Goal: Complete application form

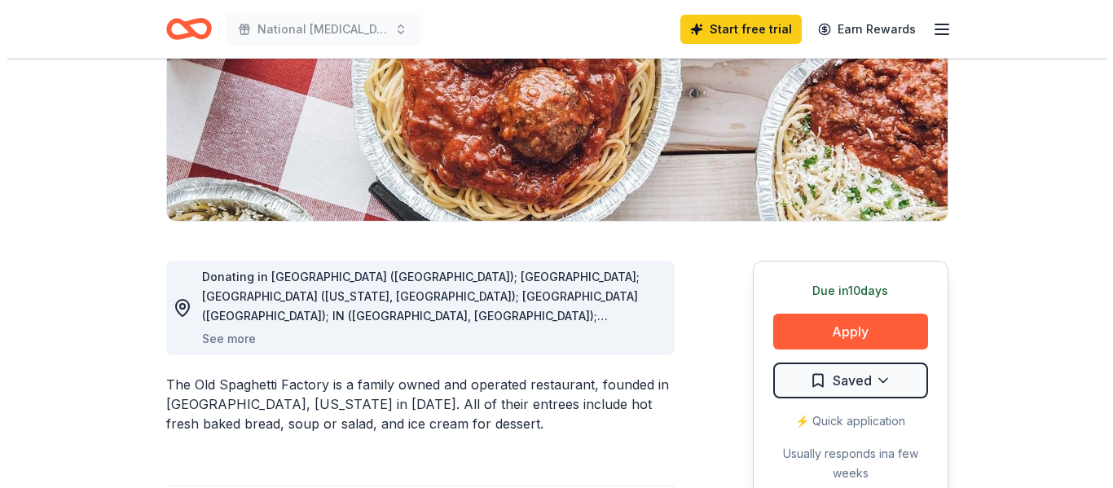
scroll to position [326, 0]
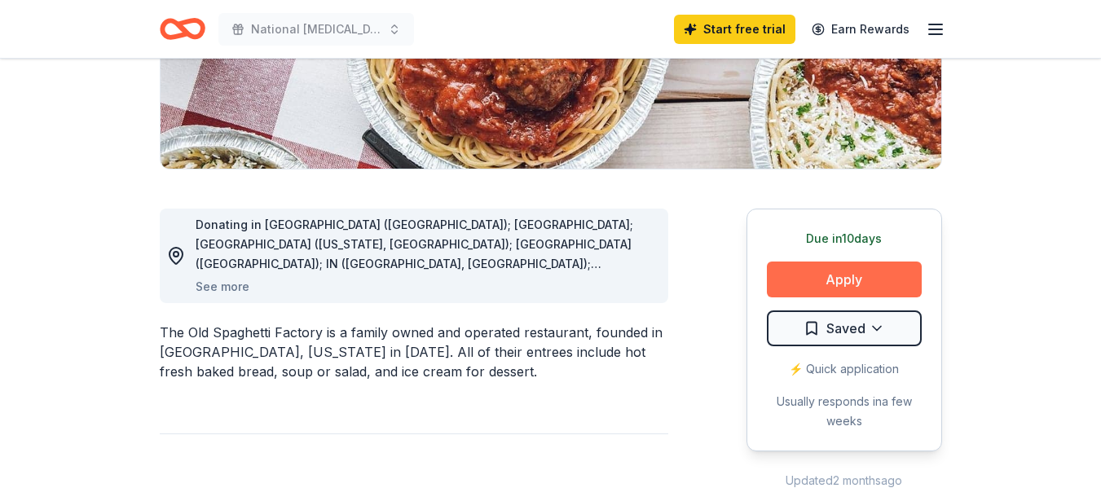
click at [851, 272] on button "Apply" at bounding box center [844, 279] width 155 height 36
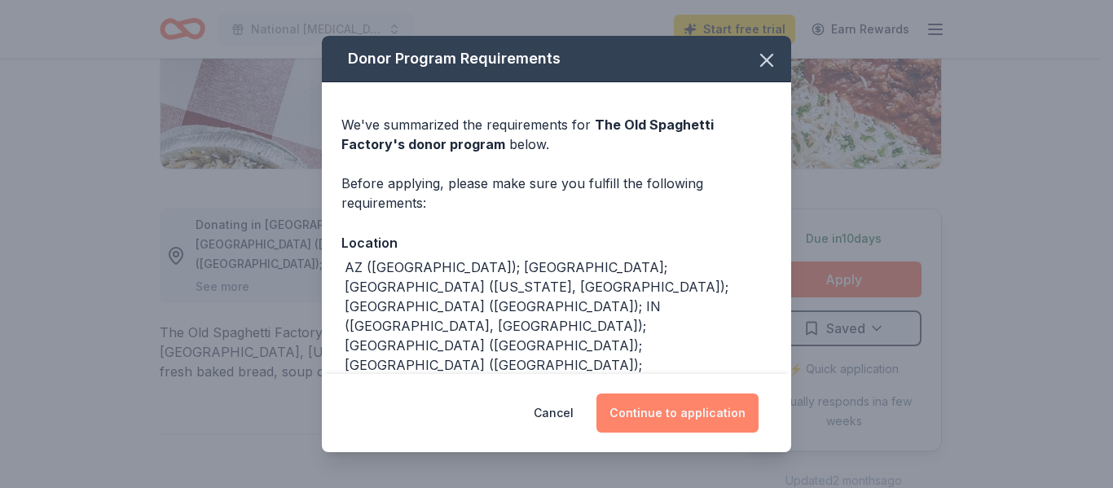
click at [699, 410] on button "Continue to application" at bounding box center [677, 412] width 162 height 39
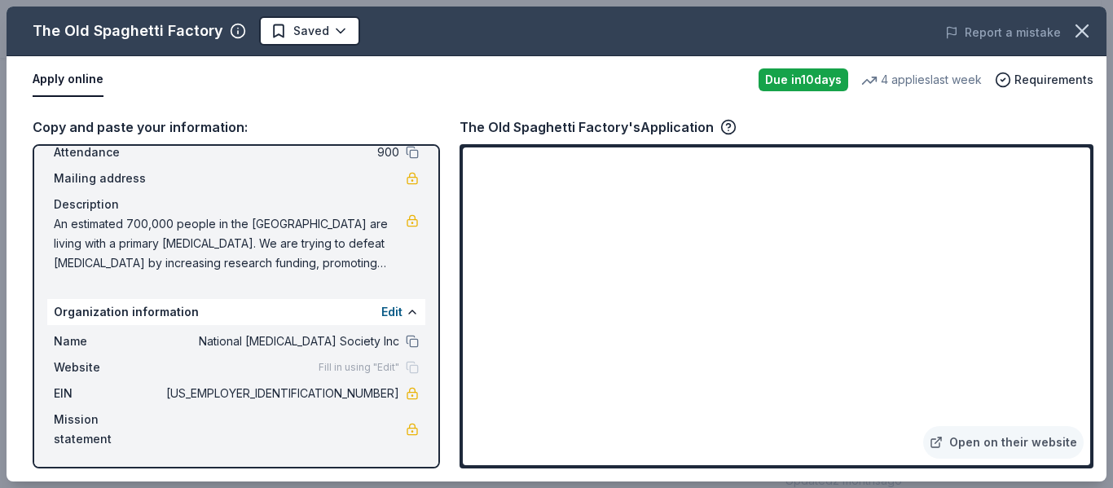
scroll to position [103, 0]
click at [366, 261] on span "An estimated 700,000 people in the [GEOGRAPHIC_DATA] are living with a primary …" at bounding box center [230, 242] width 352 height 59
click at [56, 223] on span "An estimated 700,000 people in the [GEOGRAPHIC_DATA] are living with a primary …" at bounding box center [230, 242] width 352 height 59
click at [340, 275] on div "Name National [MEDICAL_DATA] Society Walk - [GEOGRAPHIC_DATA] CO Date [DATE] At…" at bounding box center [236, 180] width 378 height 196
click at [318, 276] on div "Name National [MEDICAL_DATA] Society Walk - [GEOGRAPHIC_DATA] CO Date [DATE] At…" at bounding box center [236, 180] width 378 height 196
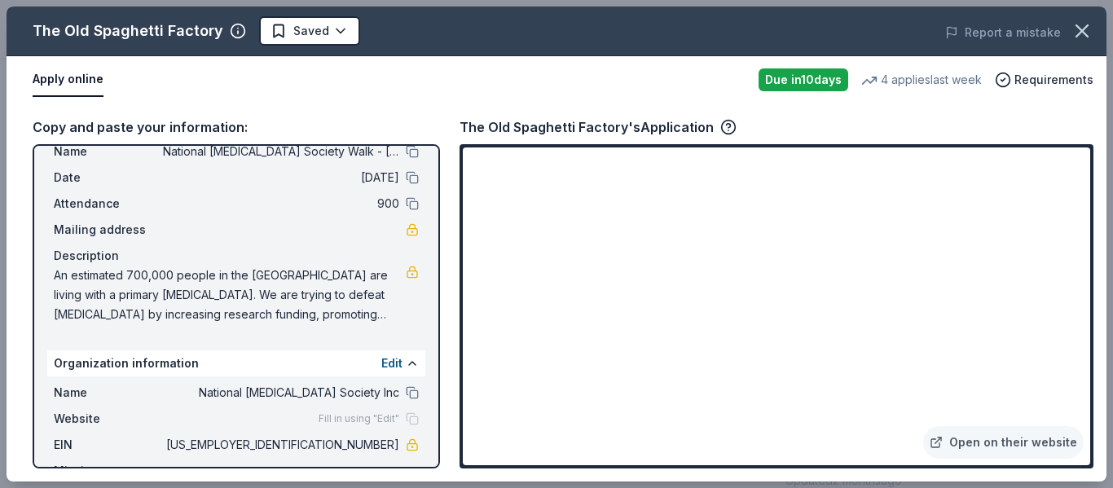
scroll to position [0, 0]
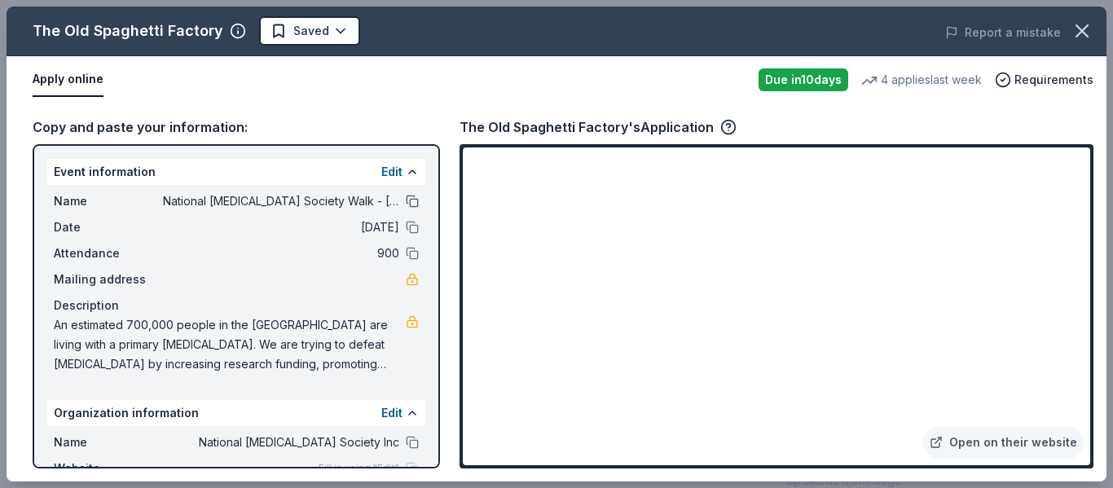
click at [406, 201] on button at bounding box center [412, 201] width 13 height 13
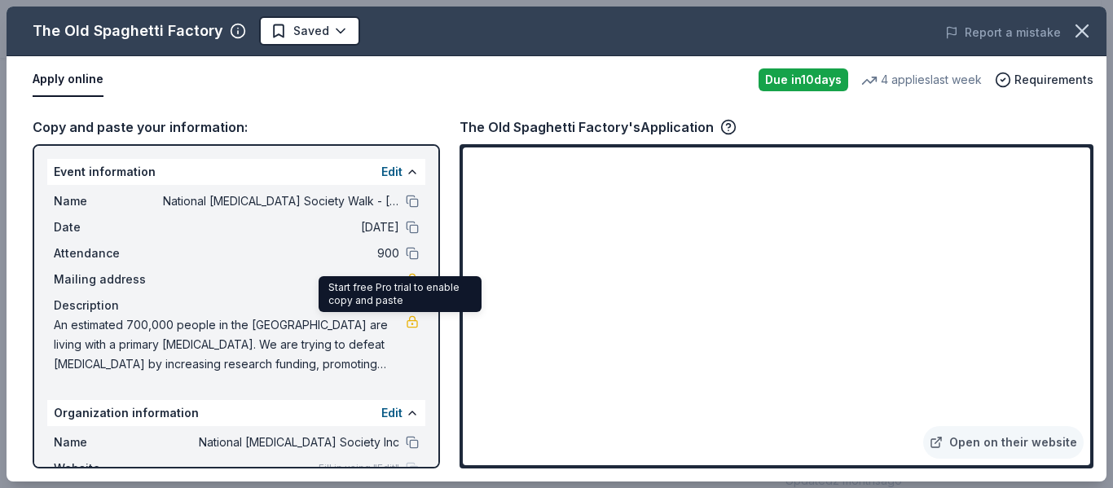
click at [406, 325] on link at bounding box center [412, 321] width 13 height 13
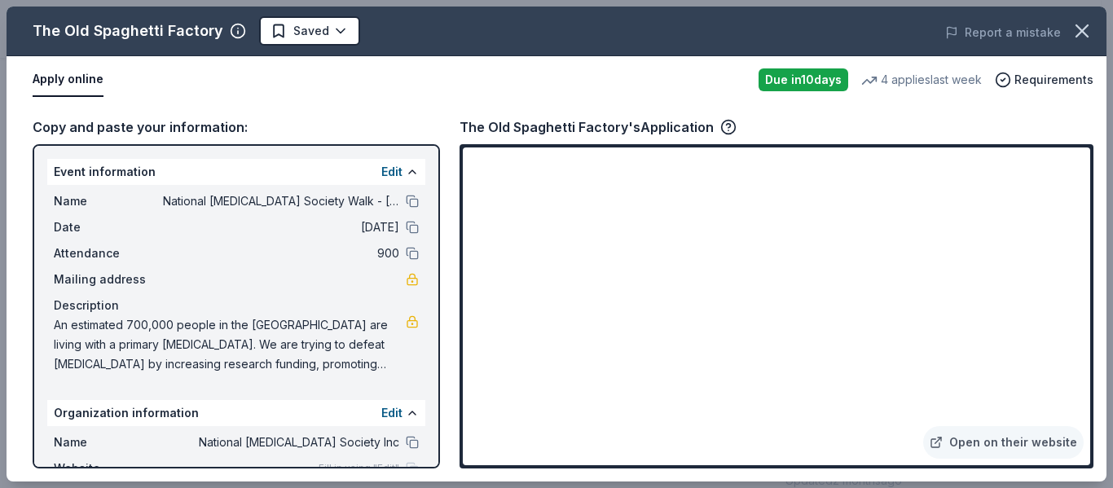
click at [47, 326] on div "Name National [MEDICAL_DATA] Society Walk - [GEOGRAPHIC_DATA] CO Date [DATE] At…" at bounding box center [236, 283] width 378 height 196
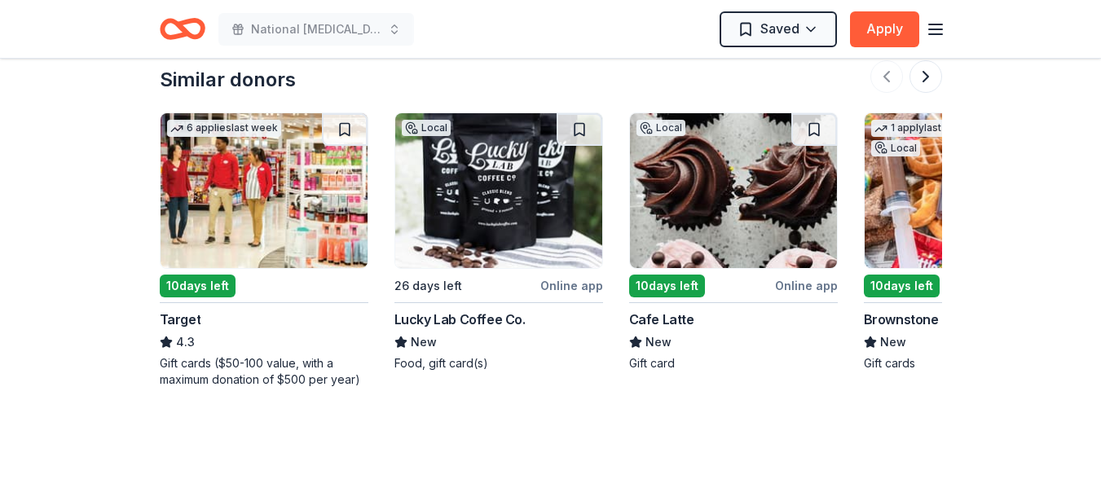
scroll to position [1548, 0]
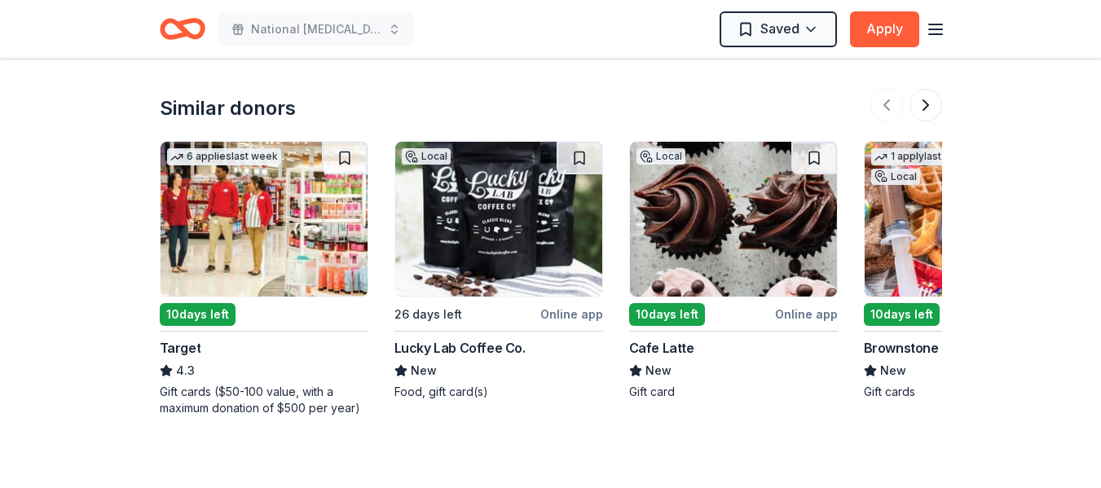
click at [239, 217] on img at bounding box center [263, 219] width 207 height 155
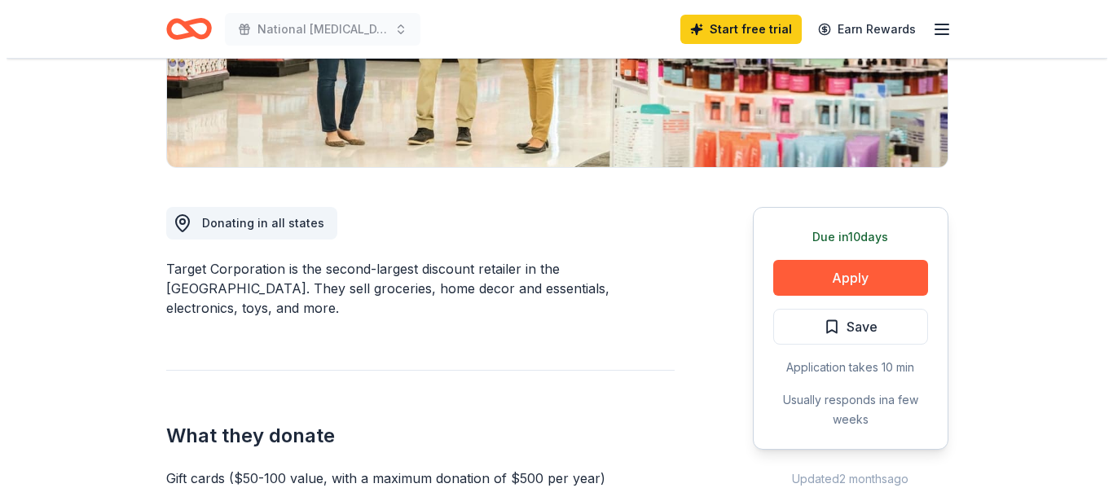
scroll to position [489, 0]
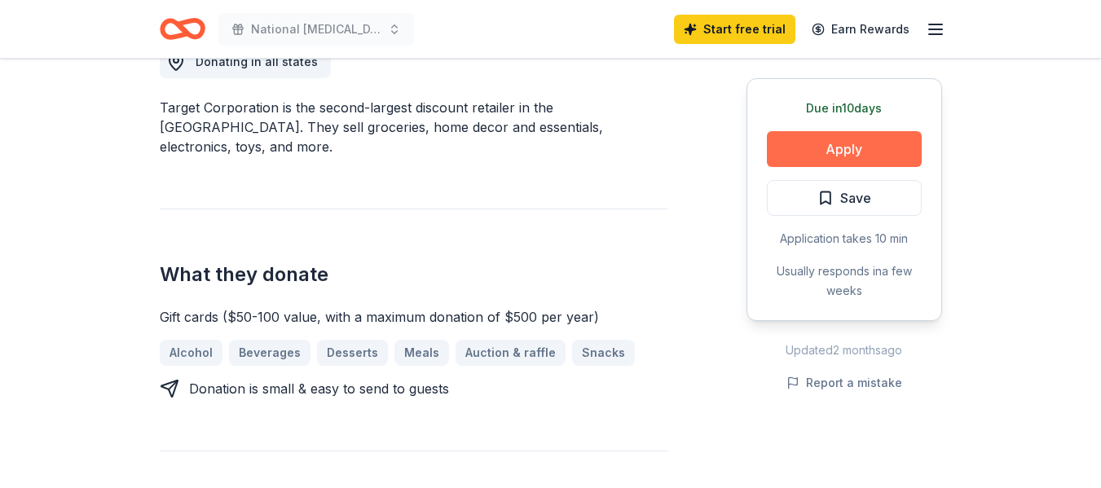
click at [837, 142] on button "Apply" at bounding box center [844, 149] width 155 height 36
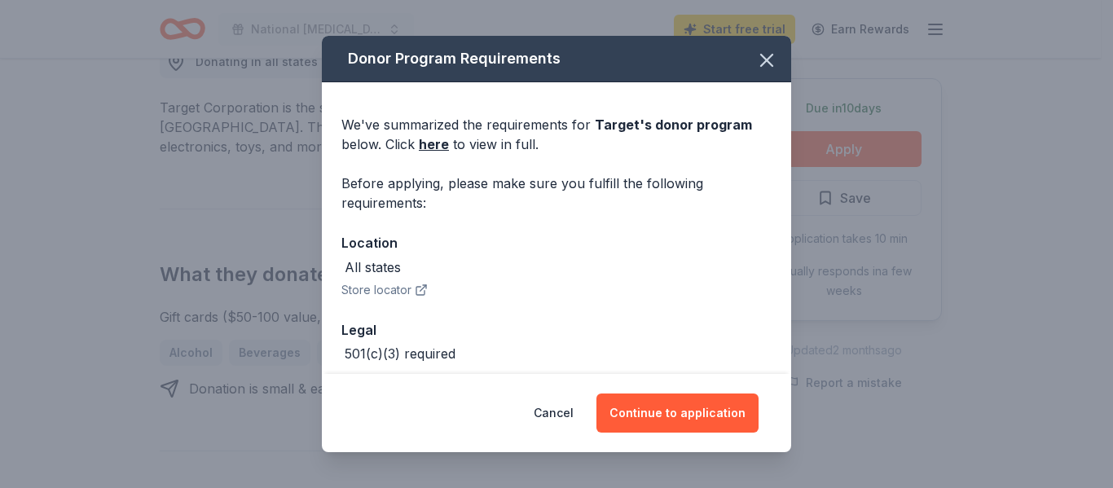
click at [380, 289] on button "Store locator" at bounding box center [384, 290] width 86 height 20
